Goal: Task Accomplishment & Management: Complete application form

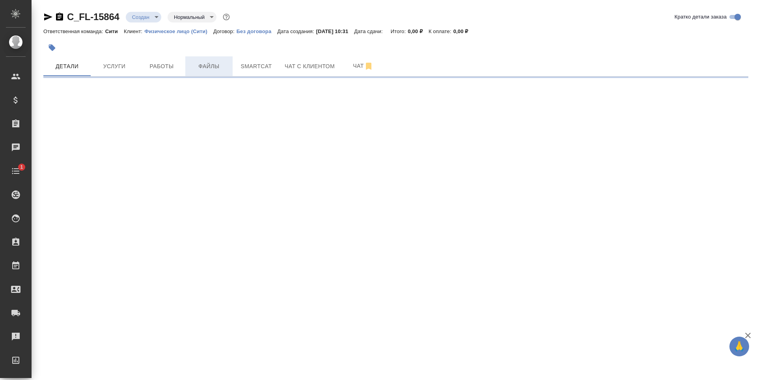
click at [210, 69] on span "Файлы" at bounding box center [209, 66] width 38 height 10
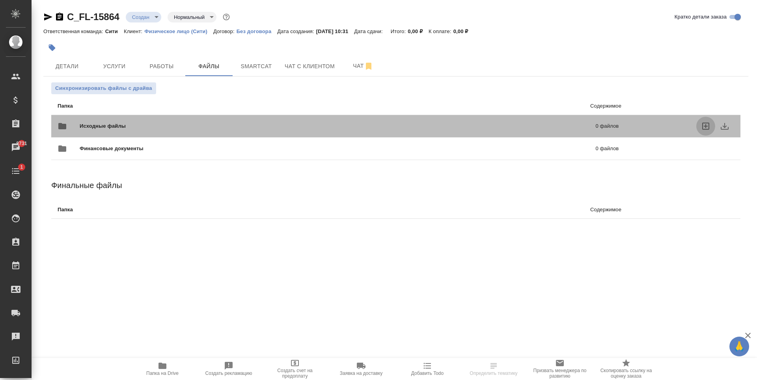
click at [707, 126] on icon "uploadFiles" at bounding box center [705, 125] width 9 height 9
click at [0, 0] on input "uploadFiles" at bounding box center [0, 0] width 0 height 0
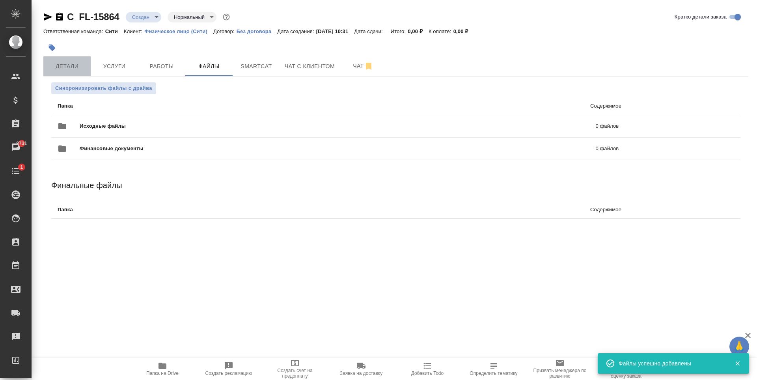
click at [80, 72] on button "Детали" at bounding box center [66, 66] width 47 height 20
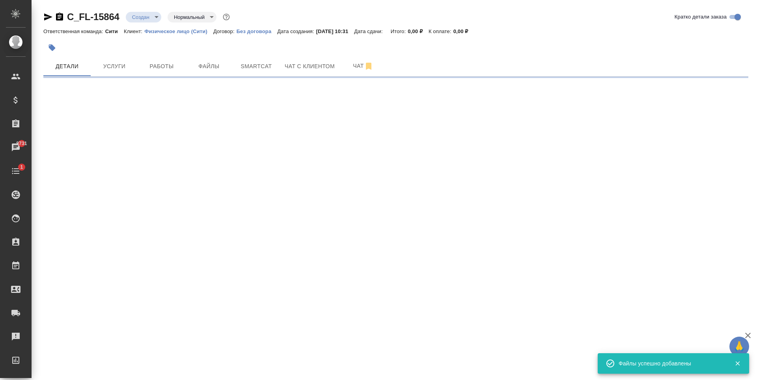
select select "RU"
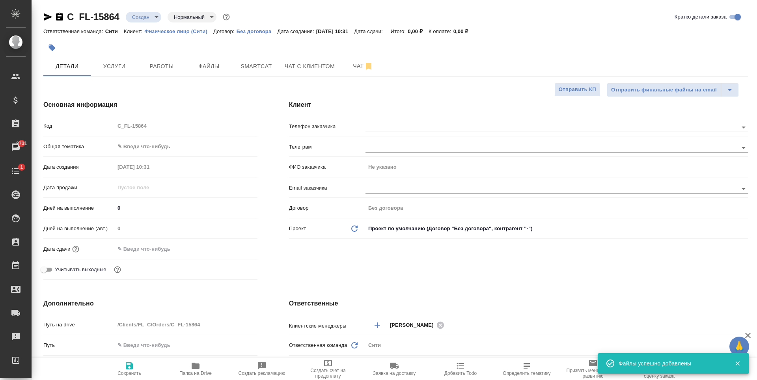
type textarea "x"
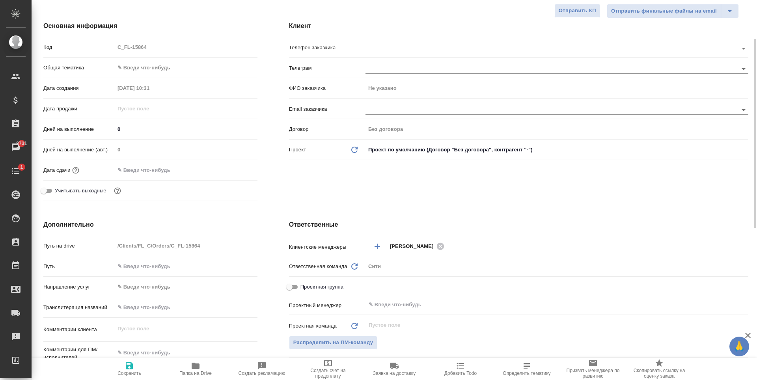
scroll to position [118, 0]
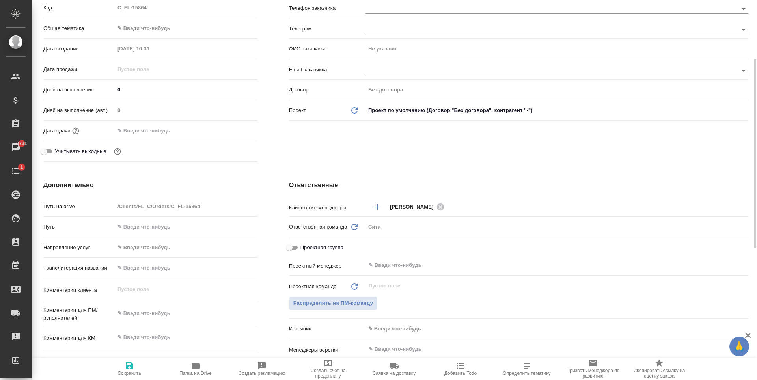
type textarea "x"
click at [147, 312] on textarea at bounding box center [186, 313] width 142 height 13
type textarea "с"
type textarea "x"
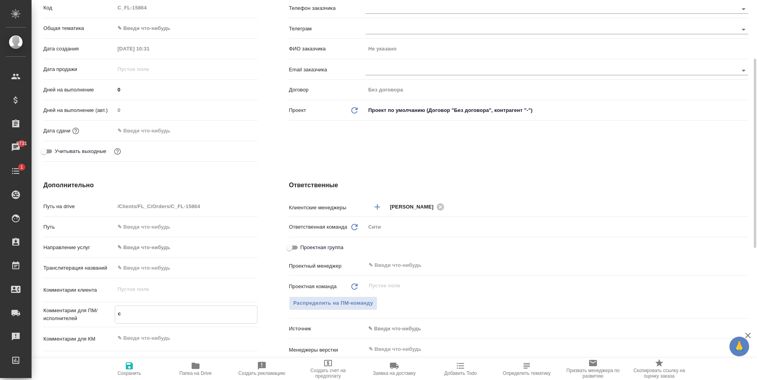
type textarea "x"
type textarea "сд"
type textarea "x"
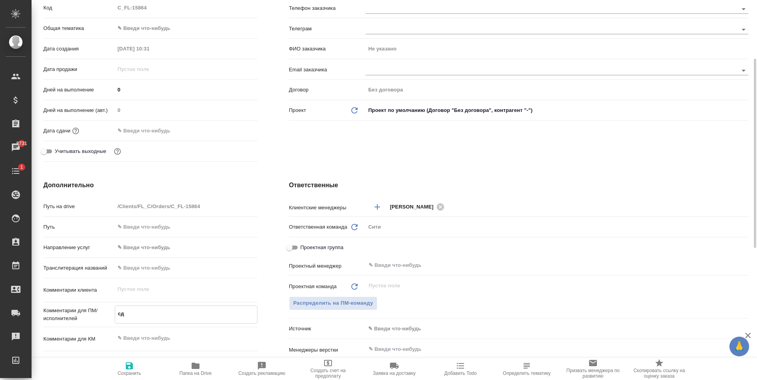
type textarea "сде"
type textarea "x"
type textarea "сдела"
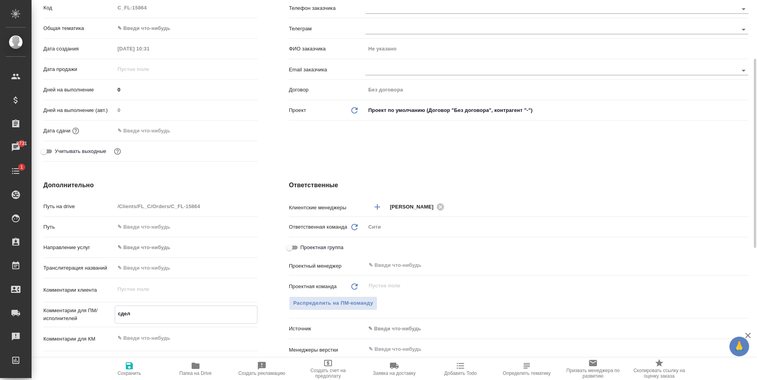
type textarea "x"
type textarea "сделай"
type textarea "x"
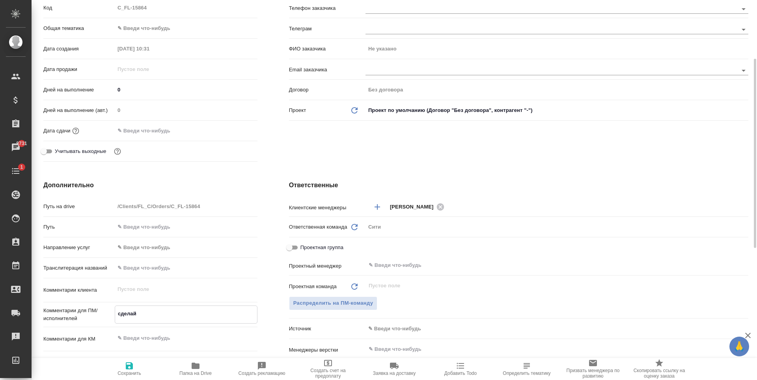
type textarea "x"
type textarea "сделайт"
type textarea "x"
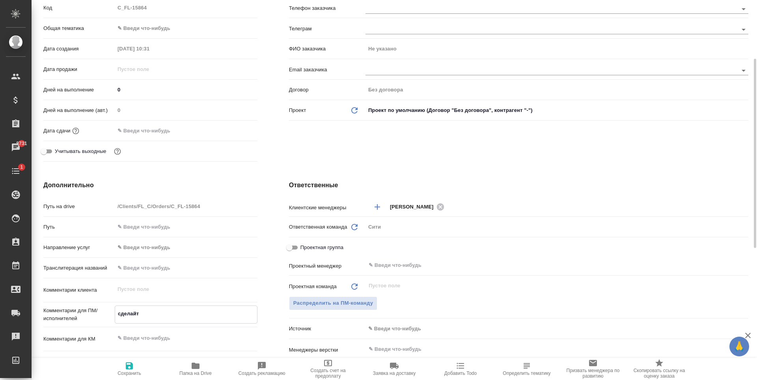
type textarea "x"
type textarea "сделайте"
type textarea "x"
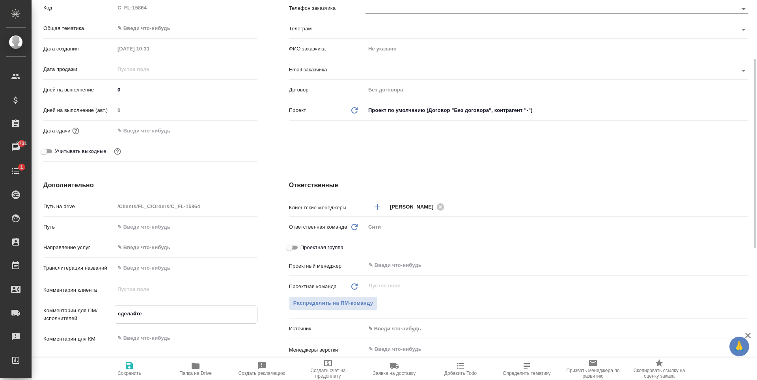
type textarea "сделайте"
type textarea "x"
type textarea "сделайте тикет"
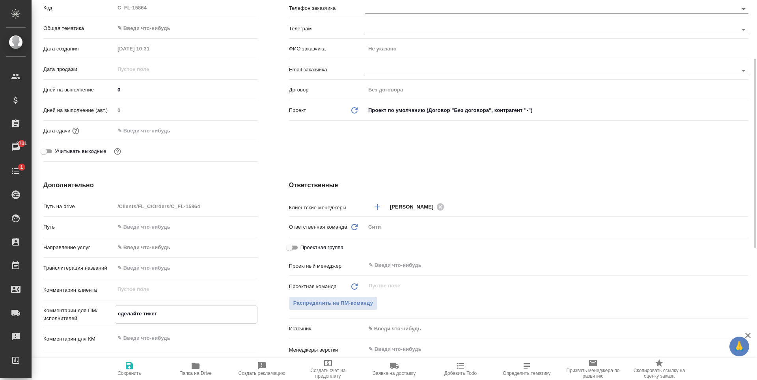
type textarea "x"
type textarea "сделайте тикет,"
type textarea "x"
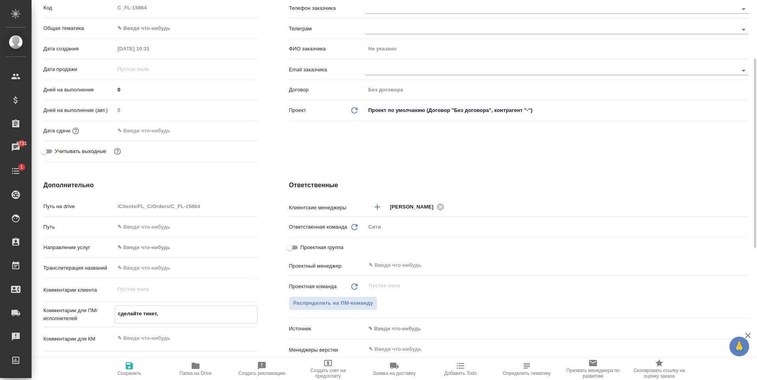
type textarea "x"
type textarea "сделайте тикет,"
type textarea "x"
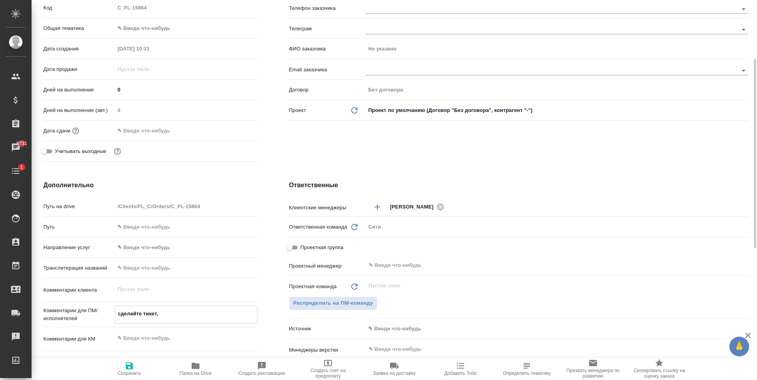
type textarea "x"
type textarea "сделайте тикет, п"
type textarea "x"
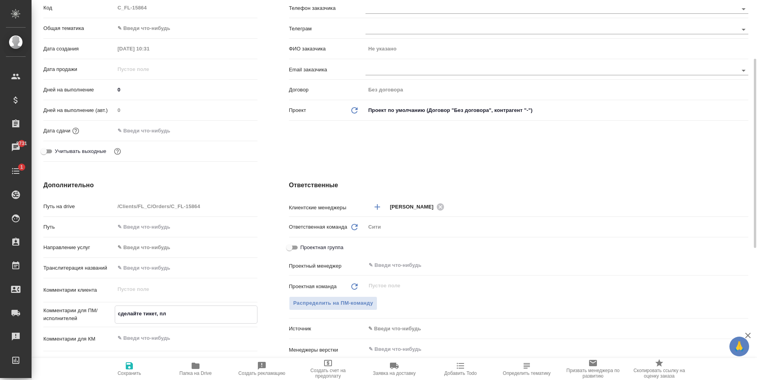
type textarea "сделайте тикет, пли"
type textarea "x"
type textarea "сделайте тикет, плиз"
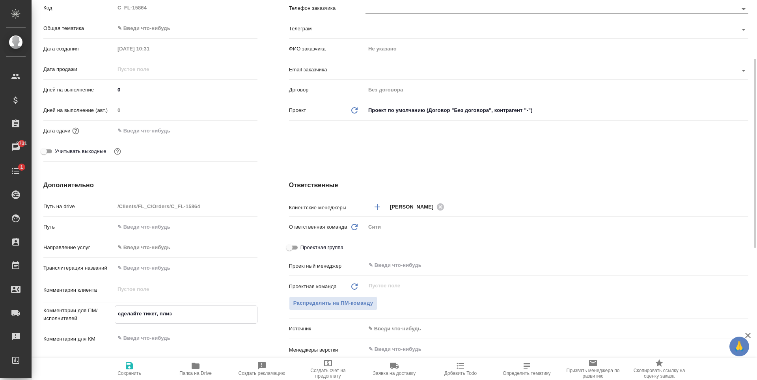
type textarea "x"
type textarea "сделайте тикет, плиз"
click at [400, 352] on input "text" at bounding box center [543, 348] width 351 height 9
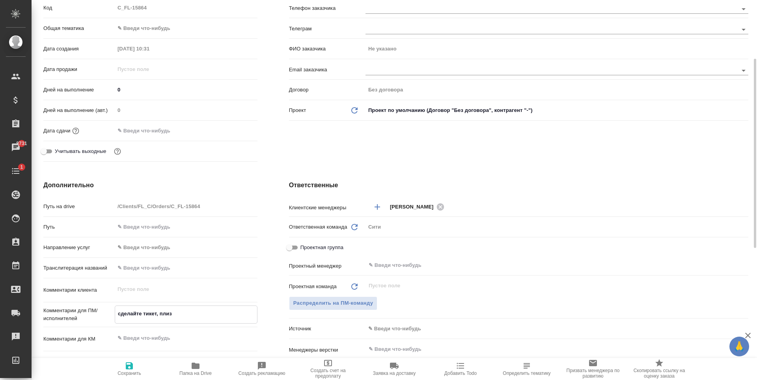
type textarea "x"
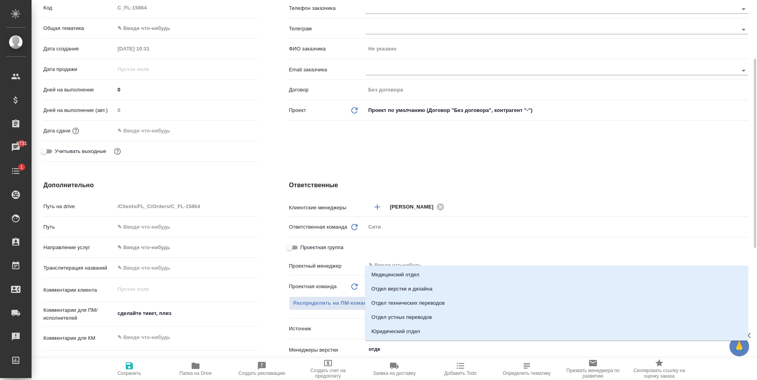
type input "отдел"
click at [408, 292] on li "Отдел верстки и дизайна" at bounding box center [556, 289] width 383 height 14
type textarea "x"
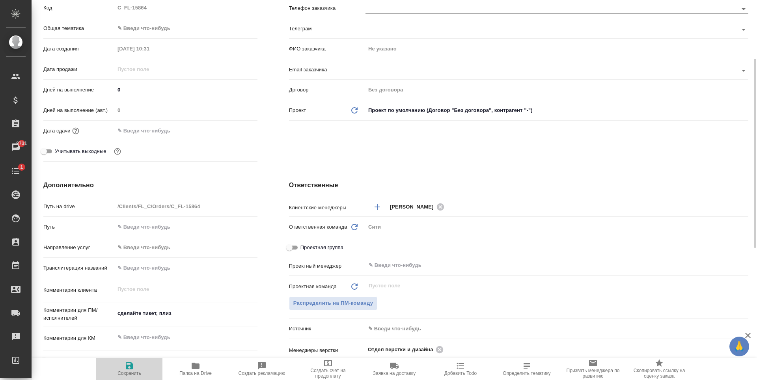
click at [132, 372] on span "Сохранить" at bounding box center [129, 373] width 24 height 6
type textarea "x"
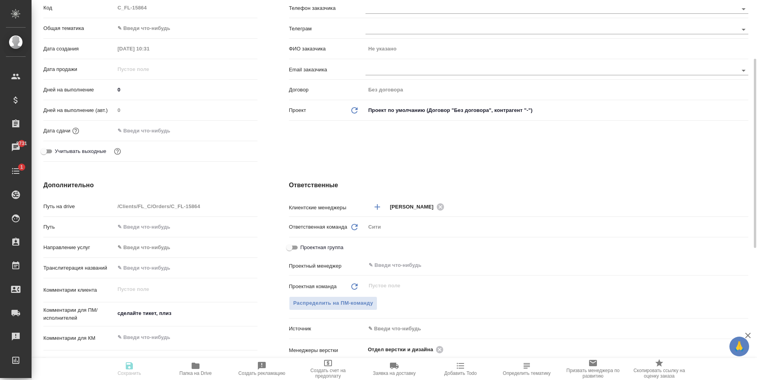
type textarea "x"
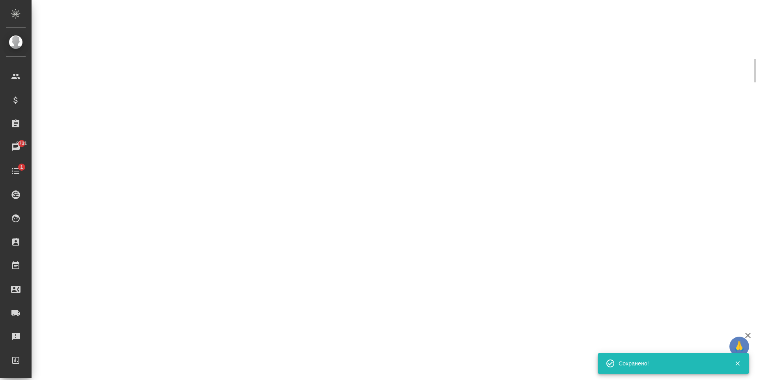
select select "RU"
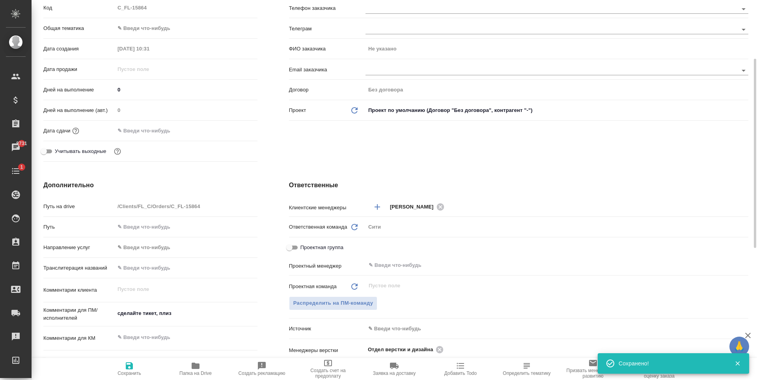
type textarea "x"
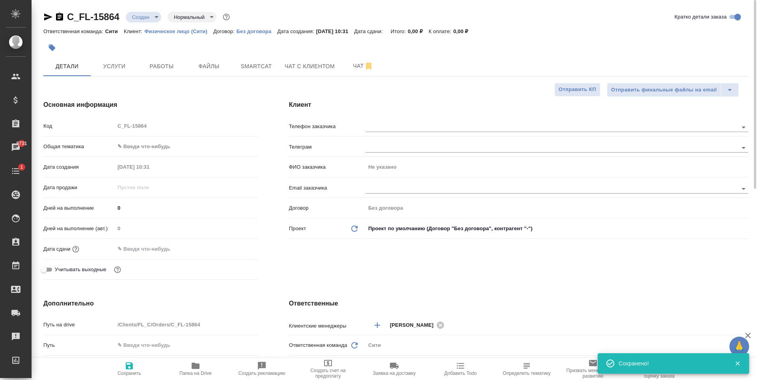
click at [154, 244] on input "text" at bounding box center [149, 248] width 69 height 11
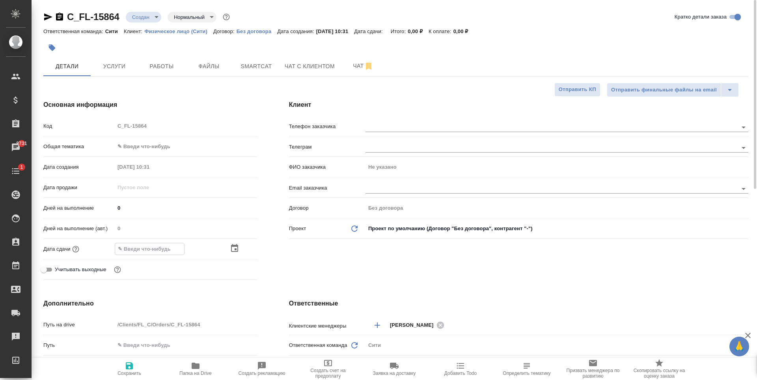
click at [230, 249] on icon "button" at bounding box center [234, 248] width 9 height 9
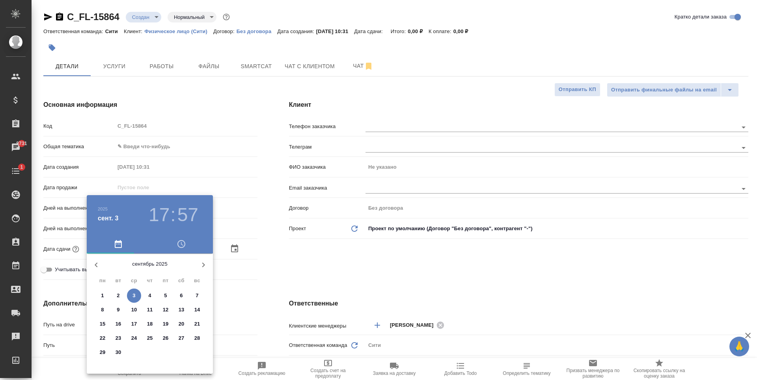
click at [162, 212] on h3 "17" at bounding box center [159, 215] width 21 height 22
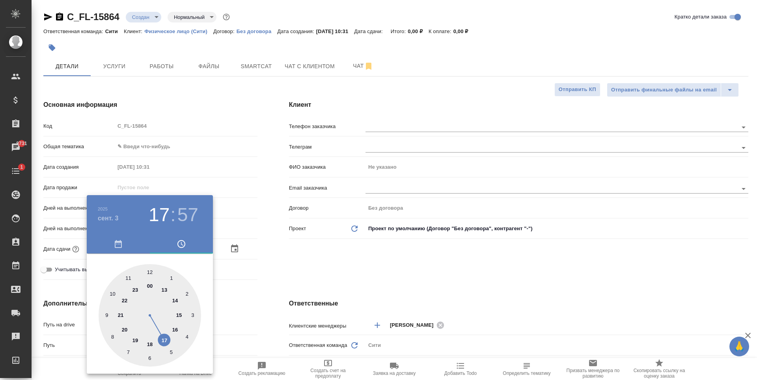
click at [151, 344] on div at bounding box center [150, 315] width 102 height 102
type input "[DATE] 18:57"
type textarea "x"
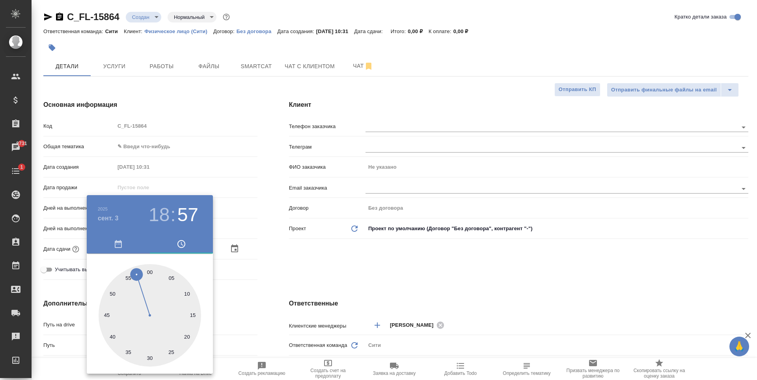
click at [186, 335] on div at bounding box center [150, 315] width 102 height 102
type input "[DATE] 18:20"
type textarea "x"
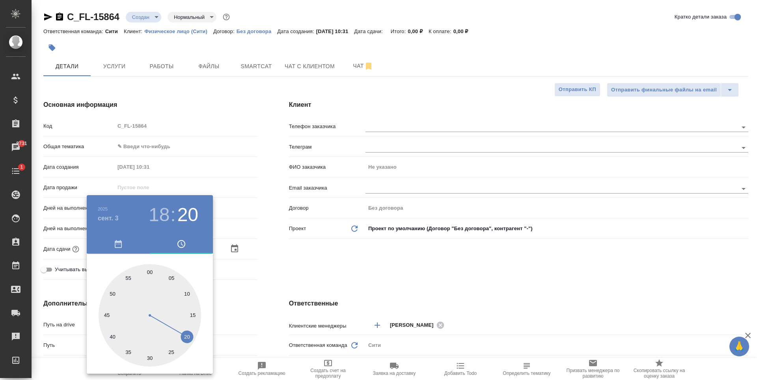
click at [367, 268] on div at bounding box center [378, 190] width 757 height 380
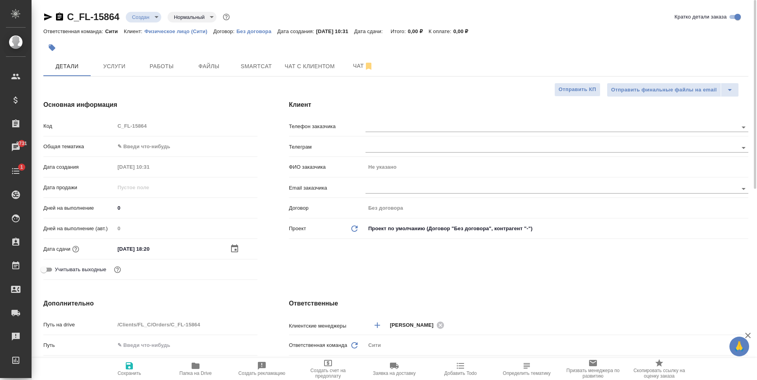
click at [124, 364] on span "Сохранить" at bounding box center [129, 368] width 57 height 15
type textarea "x"
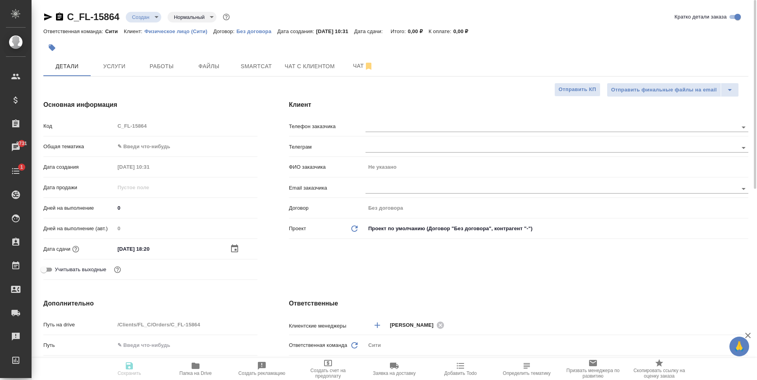
type textarea "x"
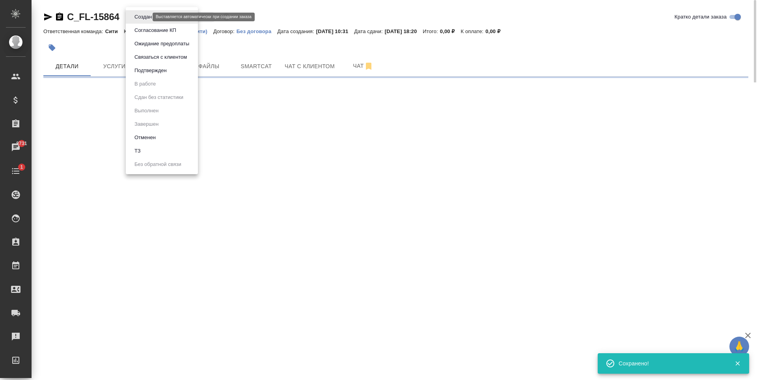
click at [143, 18] on body "🙏 .cls-1 fill:#fff; AWATERA [PERSON_NAME] Спецификации Заказы 8731 Чаты 1 Todo …" at bounding box center [378, 190] width 757 height 380
click at [149, 153] on li "ТЗ" at bounding box center [162, 150] width 72 height 13
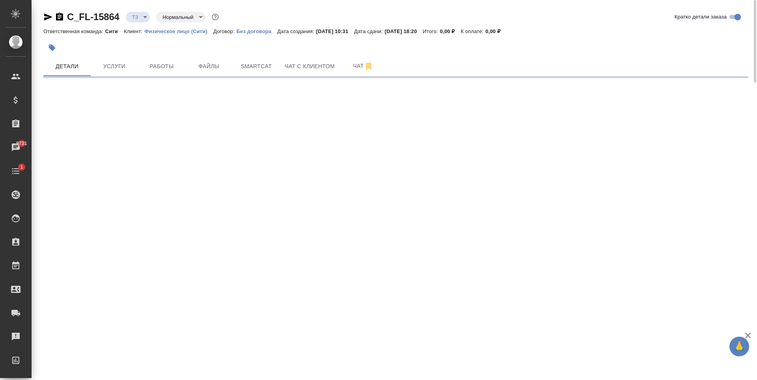
select select "RU"
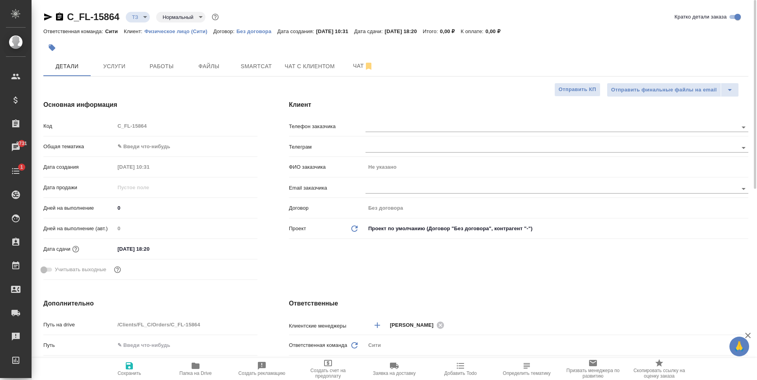
type textarea "x"
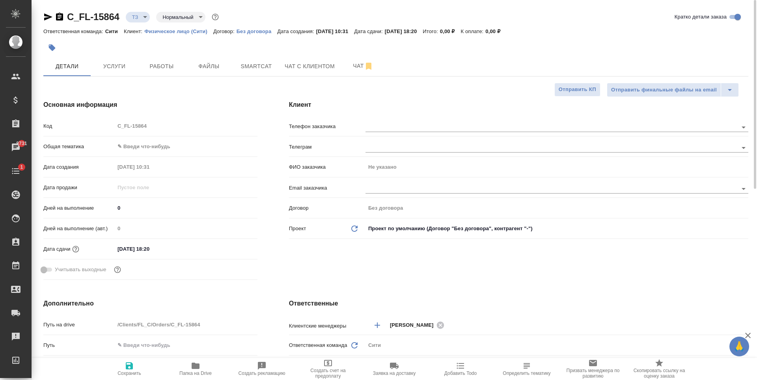
type textarea "x"
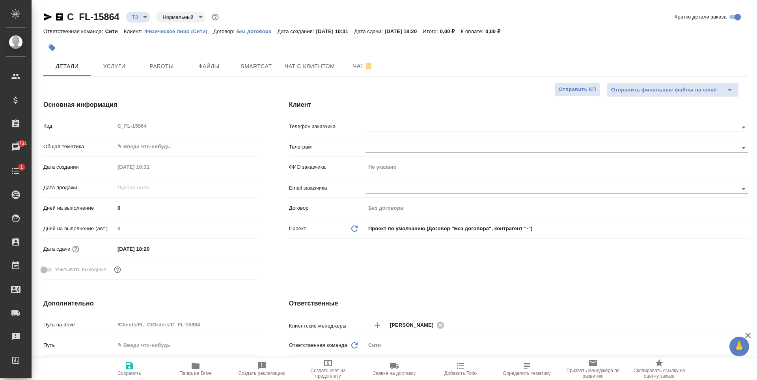
type textarea "x"
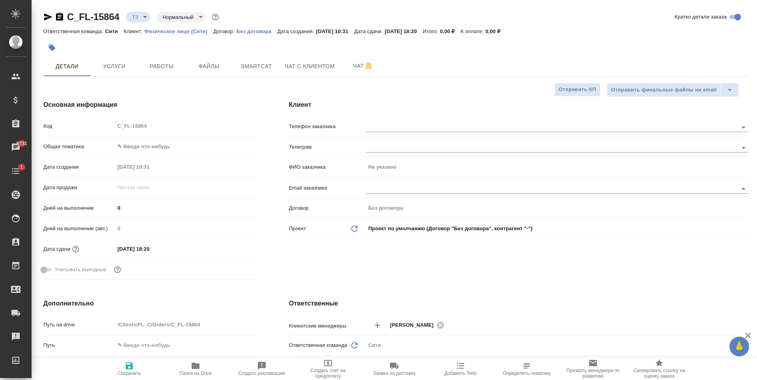
type textarea "x"
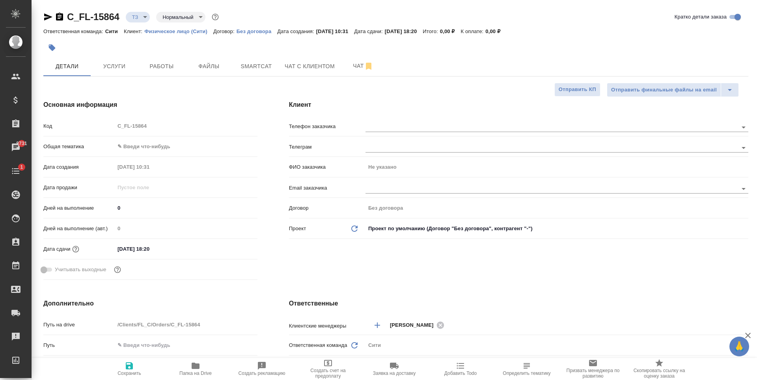
type textarea "x"
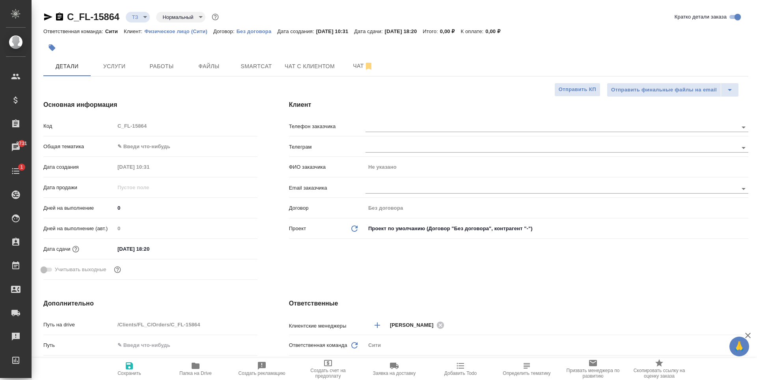
type textarea "x"
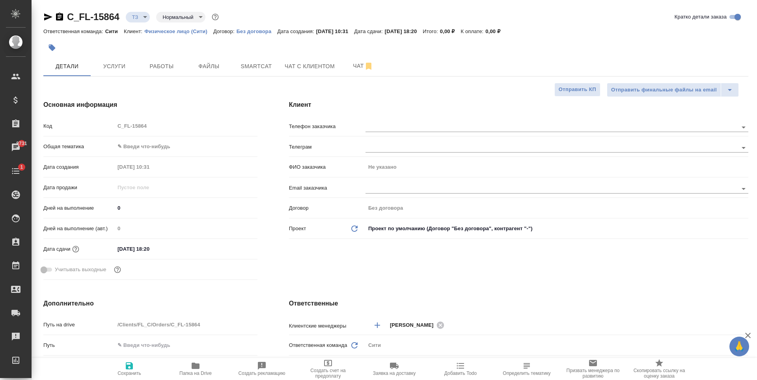
type textarea "x"
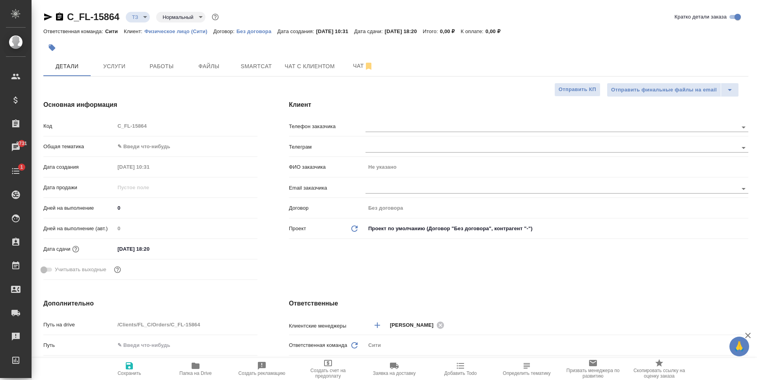
type textarea "x"
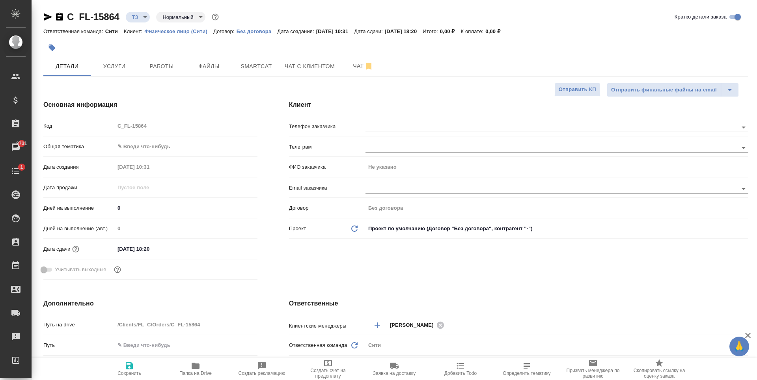
type textarea "x"
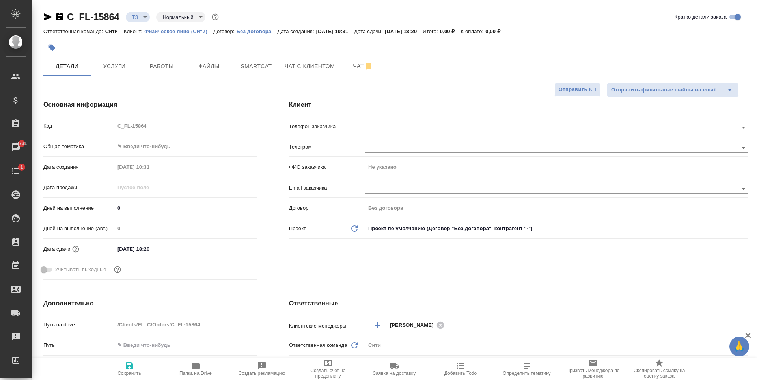
type textarea "x"
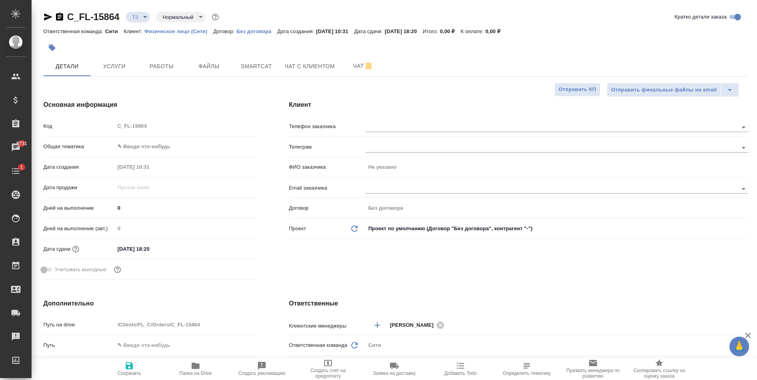
type textarea "x"
